Goal: Transaction & Acquisition: Purchase product/service

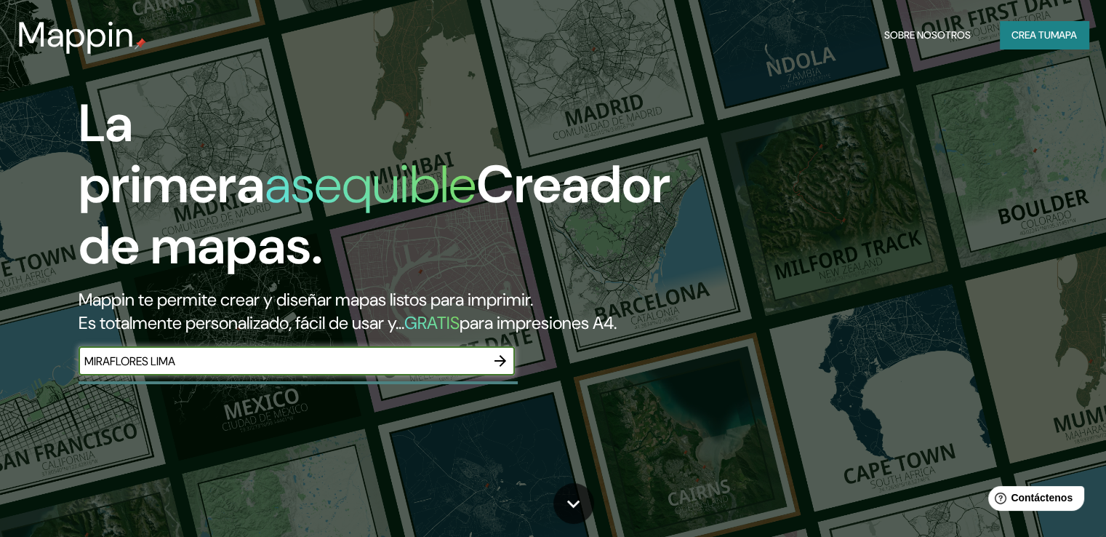
type input "MIRAFLORES LIMA"
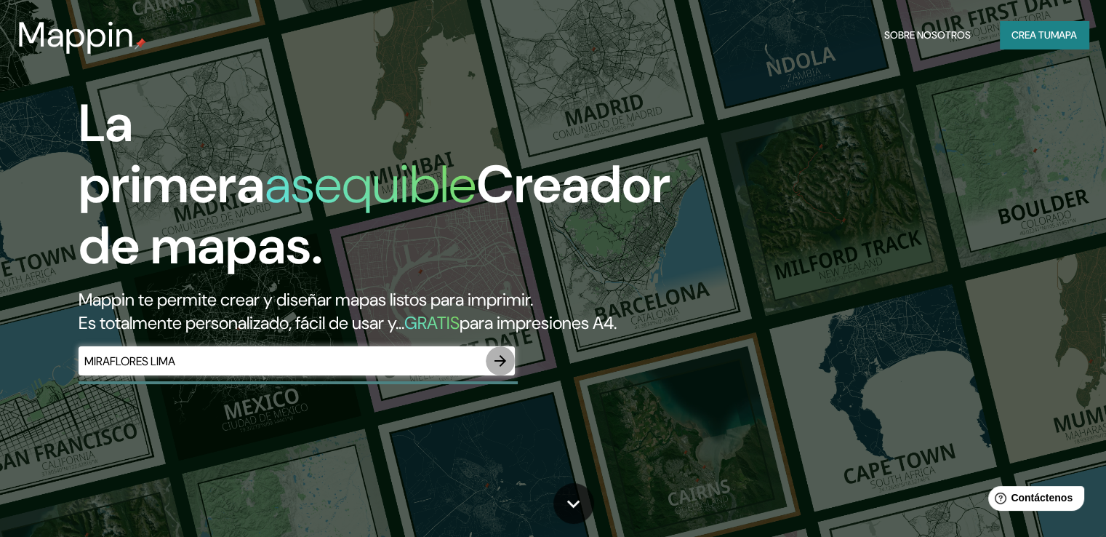
click at [506, 369] on icon "button" at bounding box center [500, 360] width 17 height 17
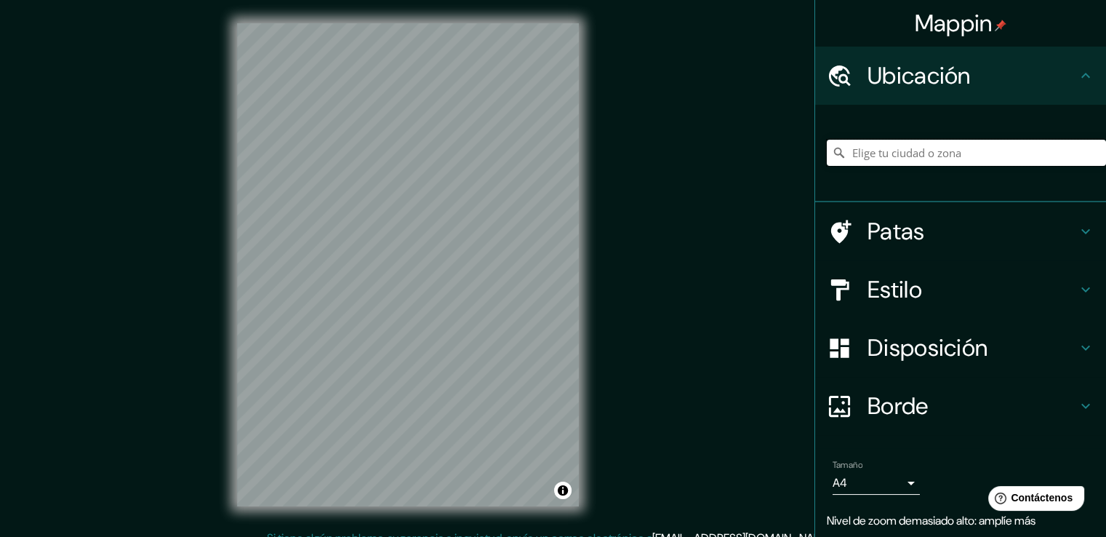
click at [970, 159] on input "Elige tu ciudad o zona" at bounding box center [966, 153] width 279 height 26
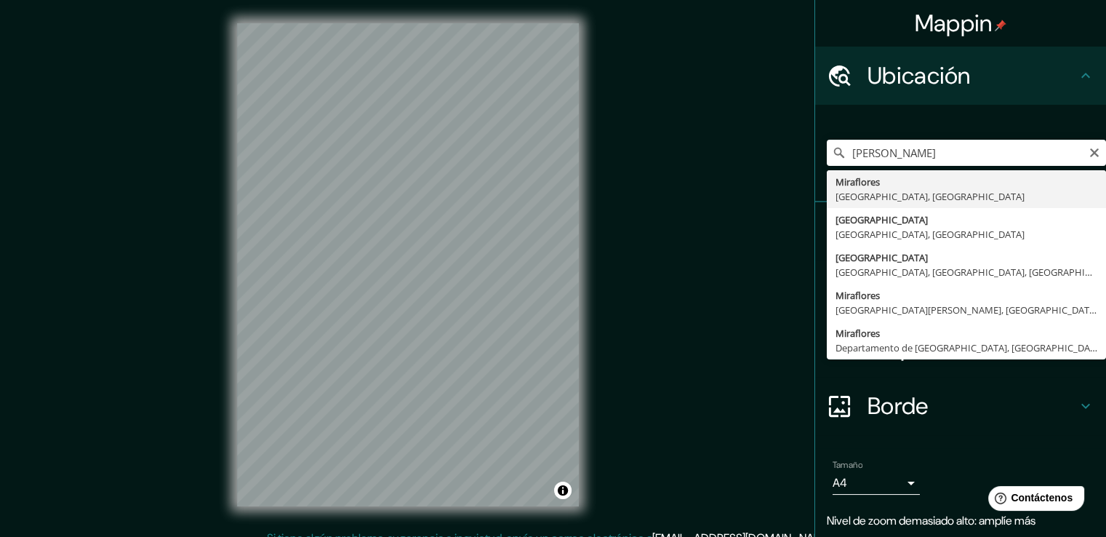
type input "[GEOGRAPHIC_DATA], [GEOGRAPHIC_DATA], [GEOGRAPHIC_DATA]"
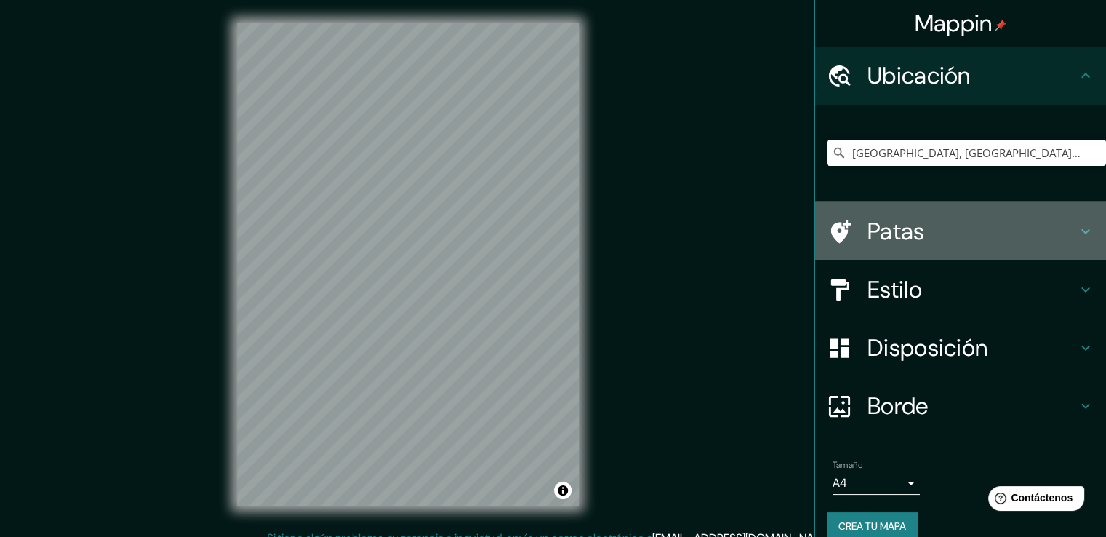
click at [981, 232] on h4 "Patas" at bounding box center [972, 231] width 209 height 29
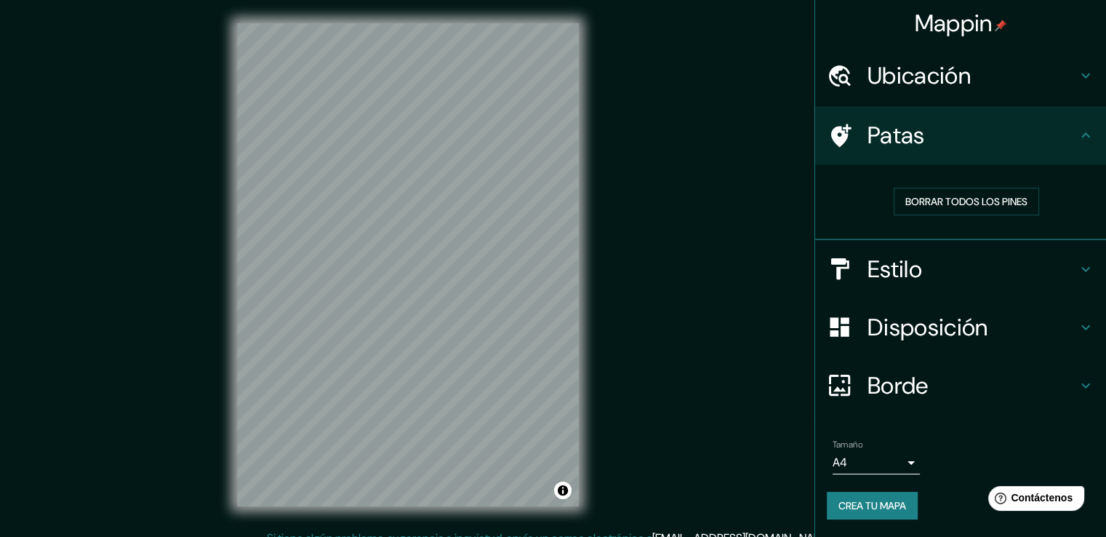
click at [1015, 151] on div "Patas" at bounding box center [960, 135] width 291 height 58
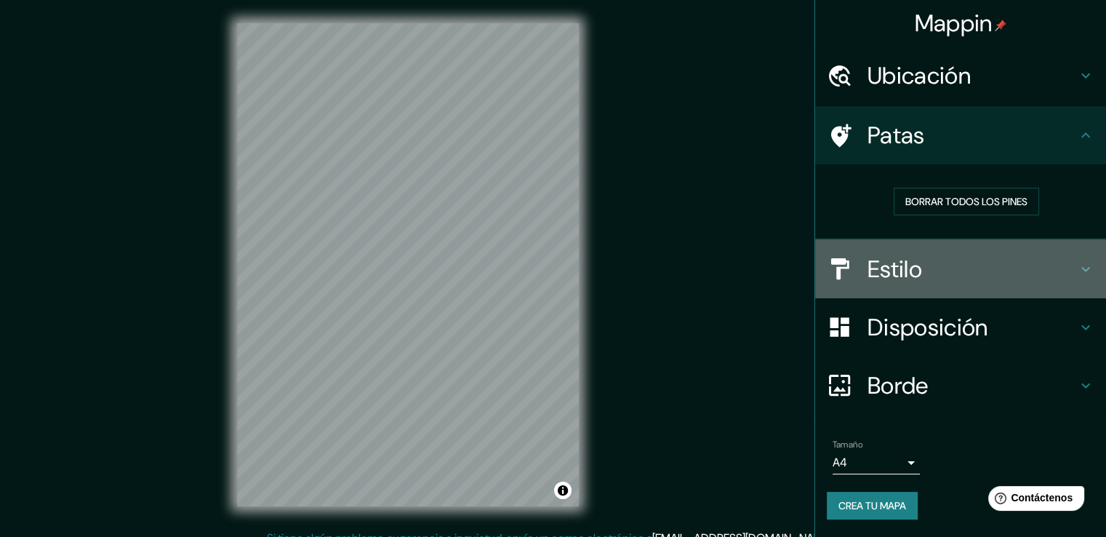
click at [1014, 265] on h4 "Estilo" at bounding box center [972, 269] width 209 height 29
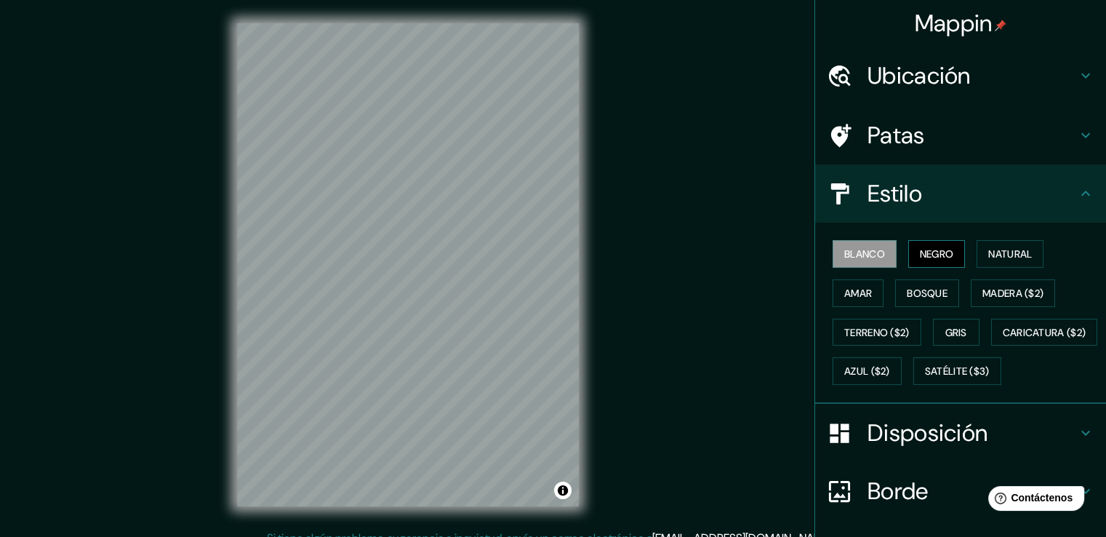
click at [928, 255] on font "Negro" at bounding box center [937, 253] width 34 height 13
click at [1022, 252] on font "Natural" at bounding box center [1010, 253] width 44 height 13
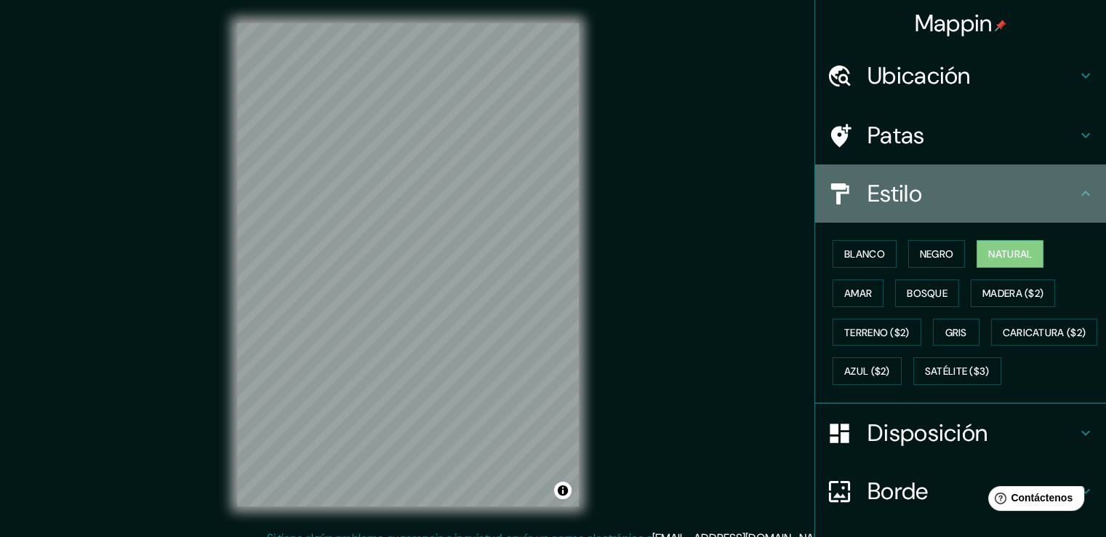
click at [1051, 195] on h4 "Estilo" at bounding box center [972, 193] width 209 height 29
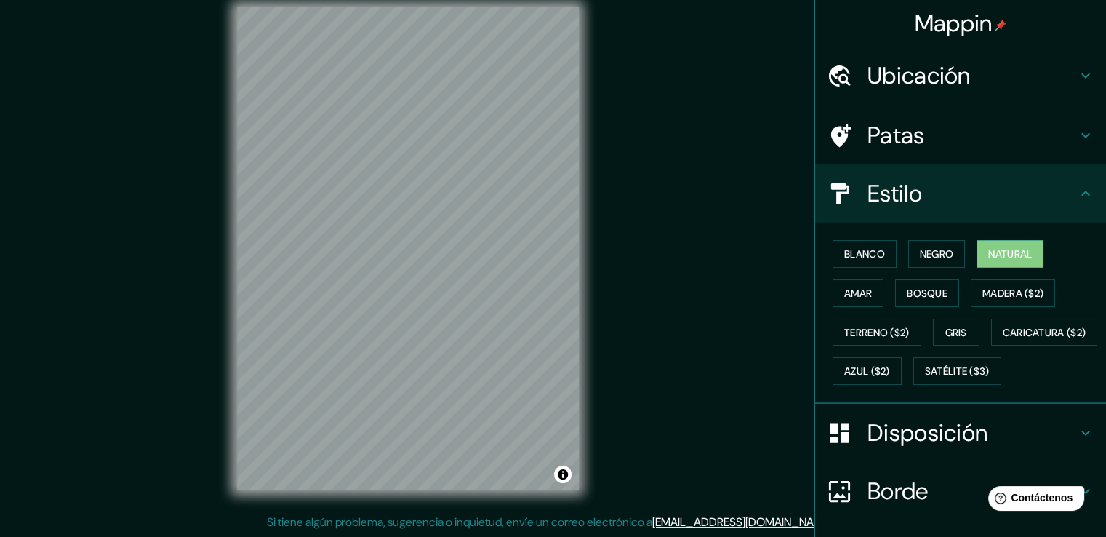
click at [933, 65] on font "Ubicación" at bounding box center [919, 75] width 103 height 31
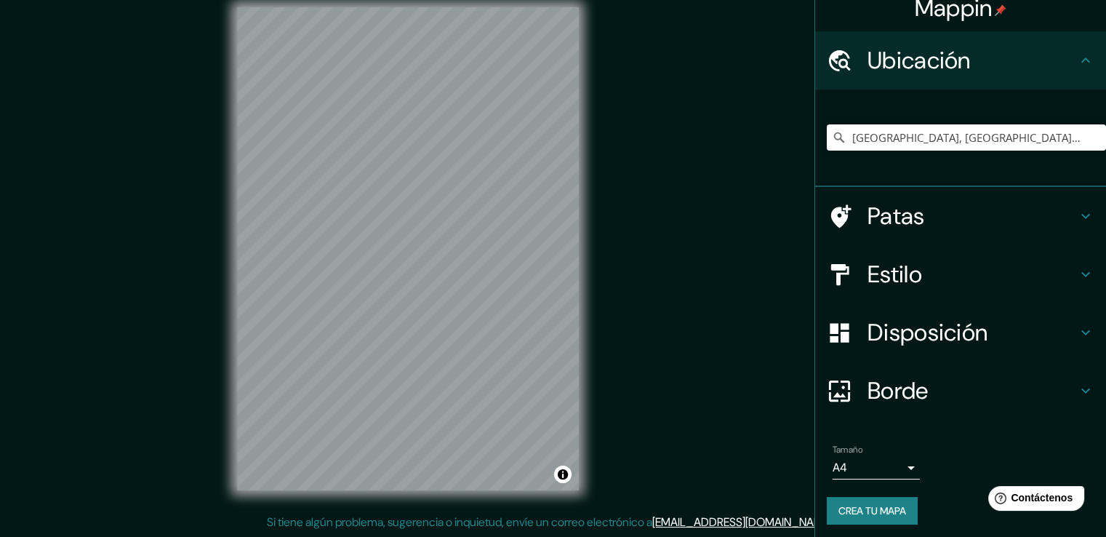
scroll to position [20, 0]
